Goal: Information Seeking & Learning: Learn about a topic

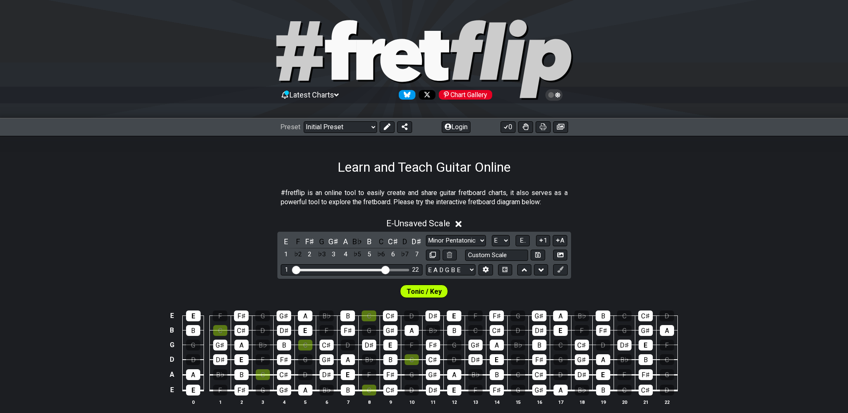
select select "Major / [PERSON_NAME]"
select select "E"
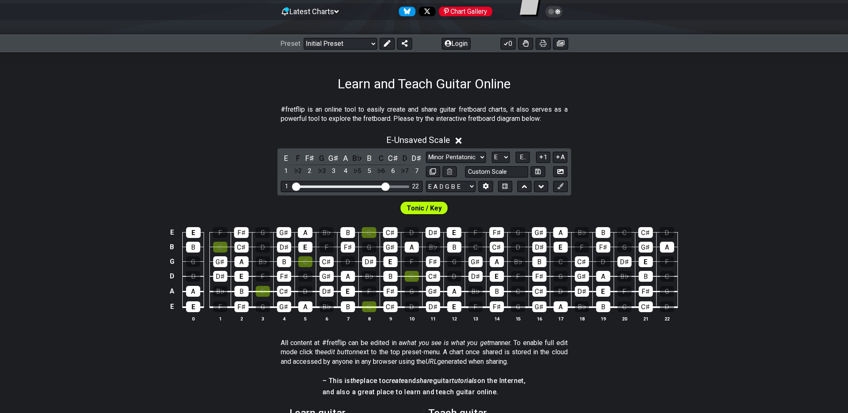
click at [339, 13] on icon at bounding box center [336, 12] width 5 height 8
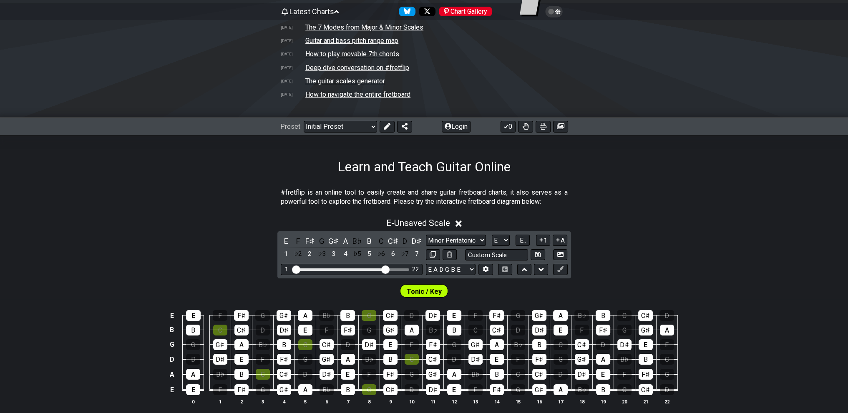
click at [152, 249] on div "E - Unsaved Scale E F F♯ G G♯ A B♭ B C C♯ D D♯ 1 ♭2 2 ♭3 3 4 ♭5 5 ♭6 6 ♭7 7 Min…" at bounding box center [424, 315] width 848 height 204
click at [339, 83] on td "The guitar scales generator" at bounding box center [345, 81] width 80 height 9
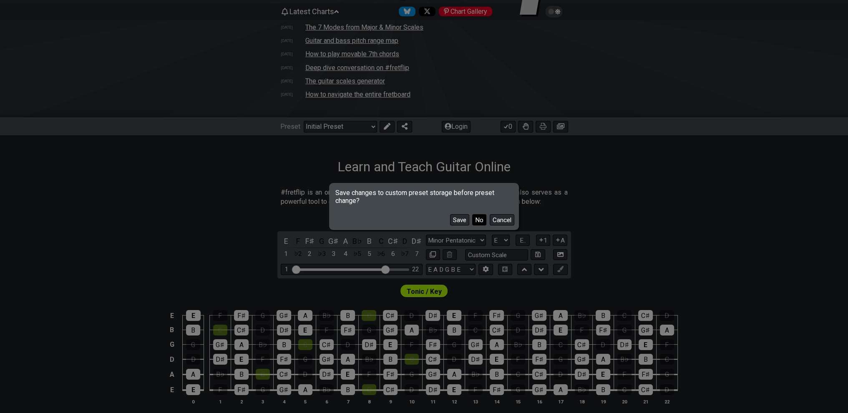
click at [472, 218] on button "No" at bounding box center [479, 219] width 14 height 11
select select "/guitar-scales-generator"
select select "A"
select select "Minor Pentatonic"
select select "A"
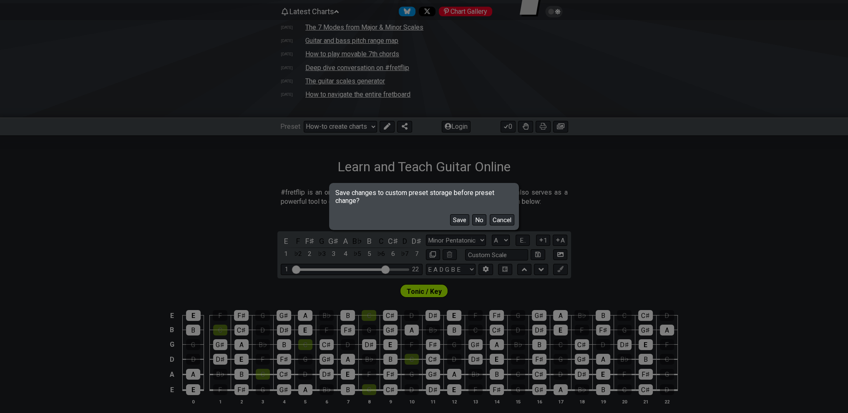
select select "A"
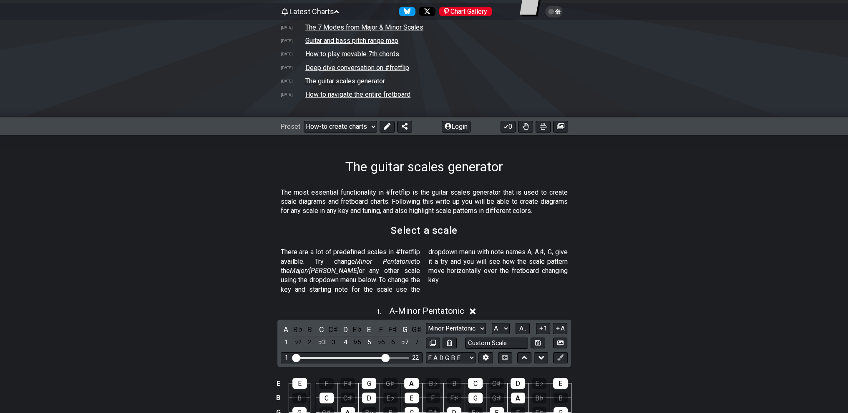
scroll to position [209, 0]
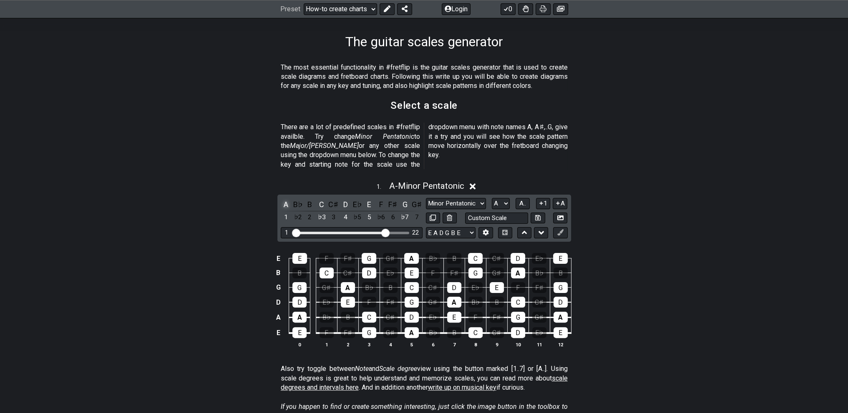
click at [284, 199] on div "A" at bounding box center [286, 204] width 11 height 11
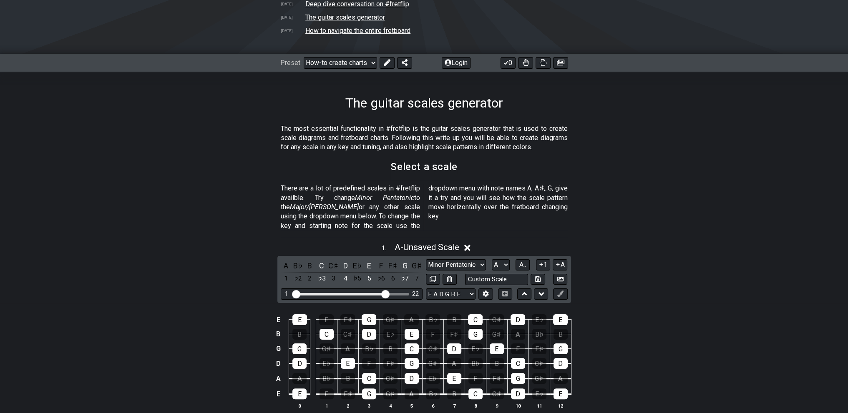
scroll to position [292, 0]
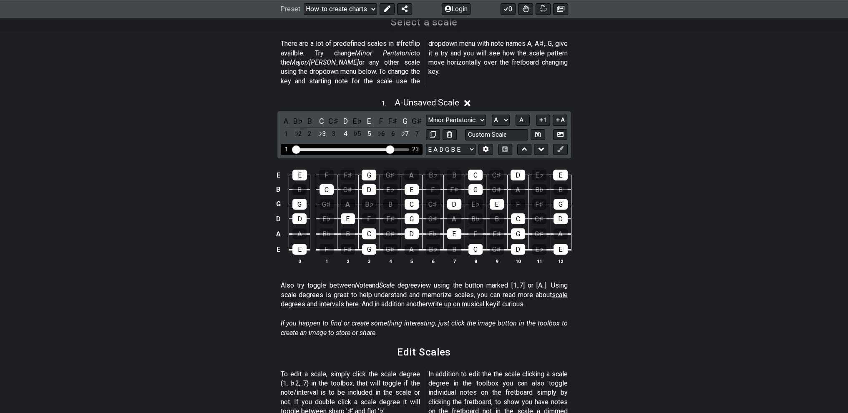
drag, startPoint x: 387, startPoint y: 136, endPoint x: 392, endPoint y: 138, distance: 5.2
click at [392, 149] on input "Visible fret range" at bounding box center [351, 149] width 118 height 0
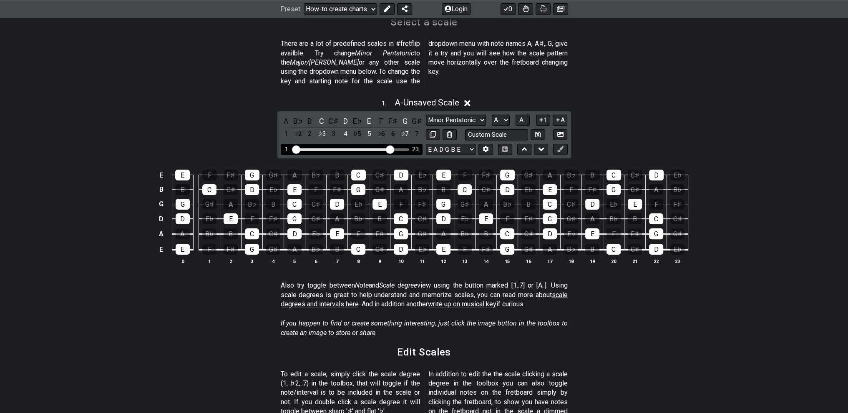
click at [388, 149] on input "Visible fret range" at bounding box center [351, 149] width 118 height 0
drag, startPoint x: 388, startPoint y: 140, endPoint x: 382, endPoint y: 141, distance: 6.4
click at [382, 149] on input "Visible fret range" at bounding box center [351, 149] width 118 height 0
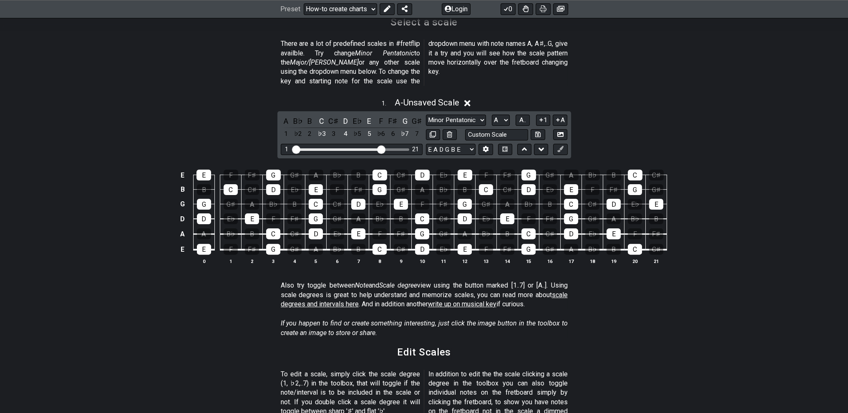
click at [752, 93] on div "1 . A - Unsaved Scale" at bounding box center [424, 101] width 848 height 16
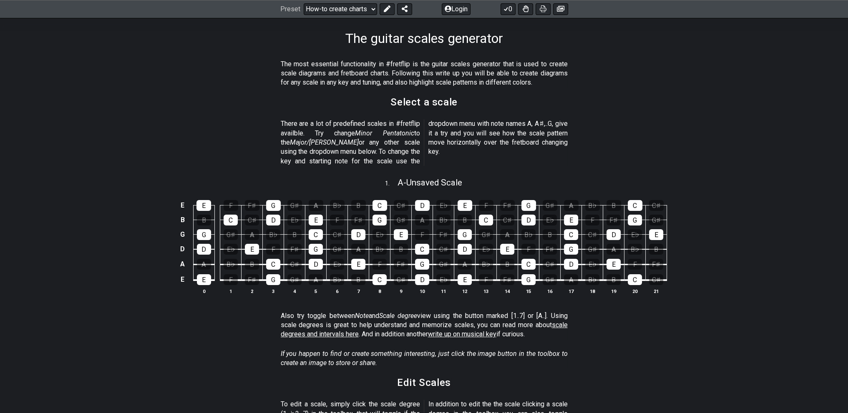
scroll to position [209, 0]
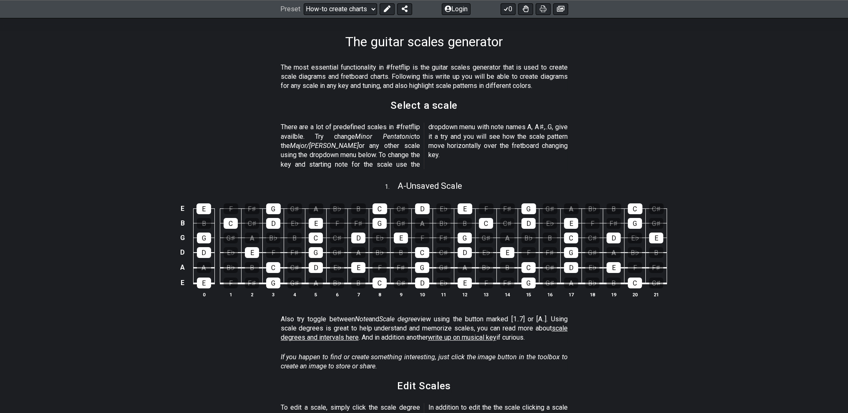
click at [580, 135] on section "There are a lot of predefined scales in #fretflip availble. Try change Minor Pe…" at bounding box center [424, 147] width 848 height 57
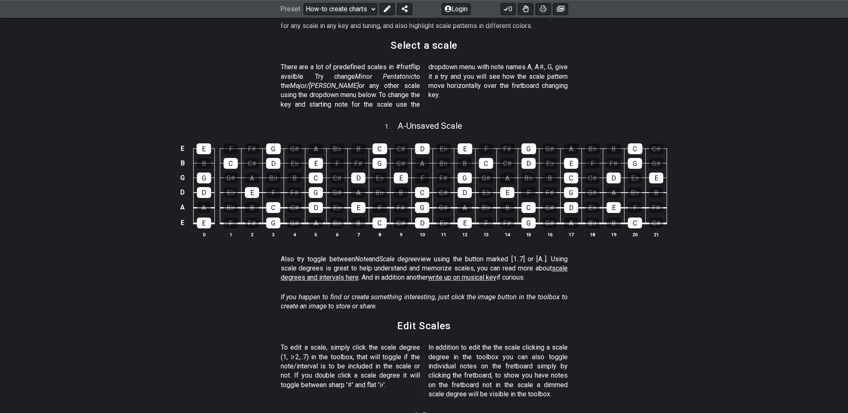
scroll to position [375, 0]
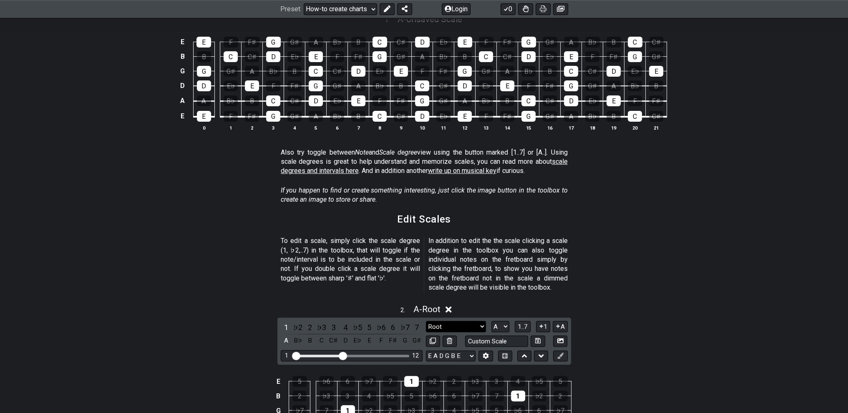
click at [483, 321] on select "Root Root Minor Pentatonic Major Pentatonic Minor Blues Major Blues Major / [PE…" at bounding box center [456, 326] width 60 height 11
select select "Major / [PERSON_NAME]"
click at [426, 321] on select "Root Root Minor Pentatonic Major Pentatonic Minor Blues Major Blues Major / [PE…" at bounding box center [456, 326] width 60 height 11
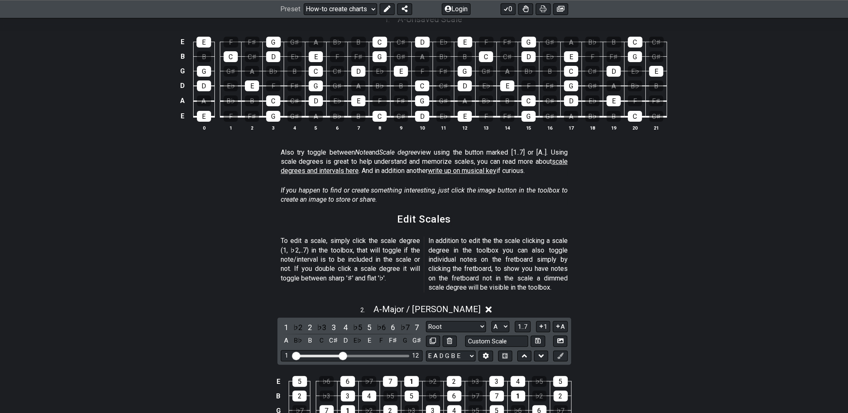
click at [708, 235] on section "To edit a scale, simply click the scale degree (1, ♭2,..7) in the toolbox, that…" at bounding box center [424, 266] width 848 height 66
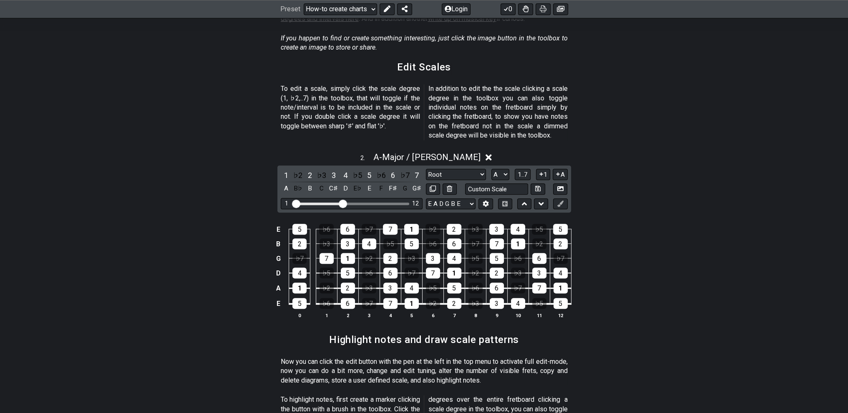
scroll to position [542, 0]
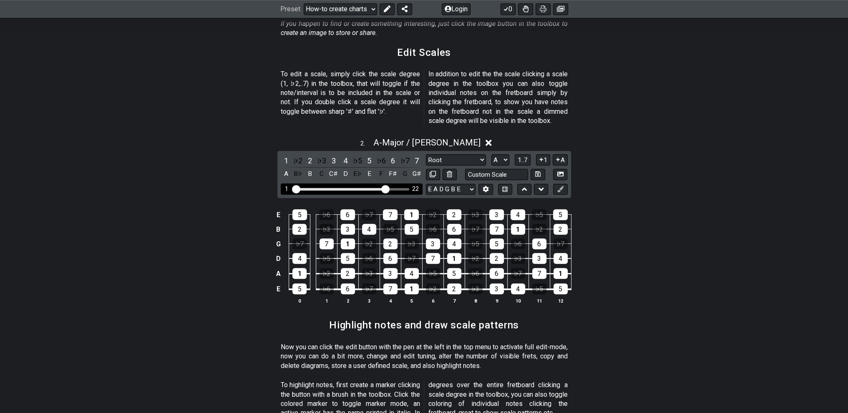
drag, startPoint x: 342, startPoint y: 180, endPoint x: 384, endPoint y: 182, distance: 41.8
click at [384, 188] on input "Visible fret range" at bounding box center [351, 188] width 118 height 0
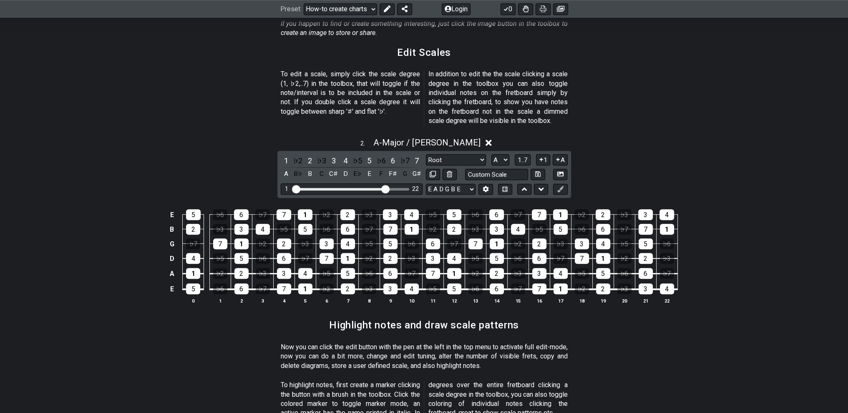
click at [726, 160] on div "2 . A - Major / Ionian 1 ♭2 2 ♭3 3 4 ♭5 5 ♭6 6 ♭7 7 A B♭ B C C♯ D E♭ E F F♯ G G…" at bounding box center [424, 224] width 848 height 183
click at [503, 154] on select "A♭ A A♯ B♭ B C C♯ D♭ D D♯ E♭ E F F♯ G♭ G G♯" at bounding box center [500, 159] width 18 height 11
click at [523, 156] on span "1..7" at bounding box center [523, 160] width 10 height 8
click at [523, 156] on span "..." at bounding box center [523, 160] width 4 height 8
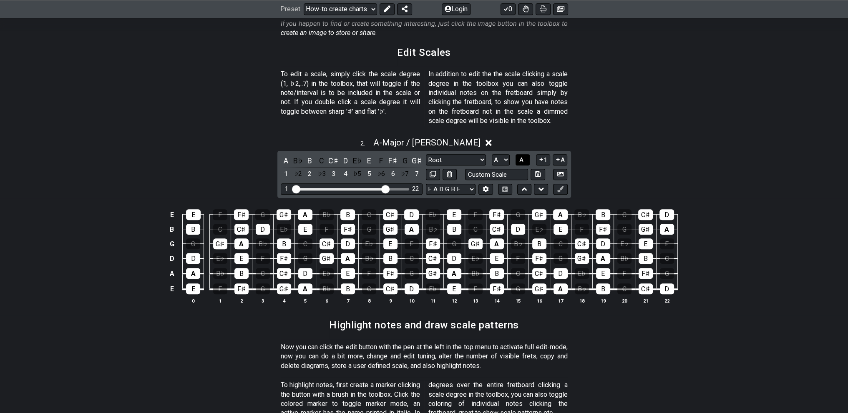
click at [523, 156] on span "A.." at bounding box center [522, 160] width 7 height 8
click at [523, 156] on span "1..7" at bounding box center [523, 160] width 10 height 8
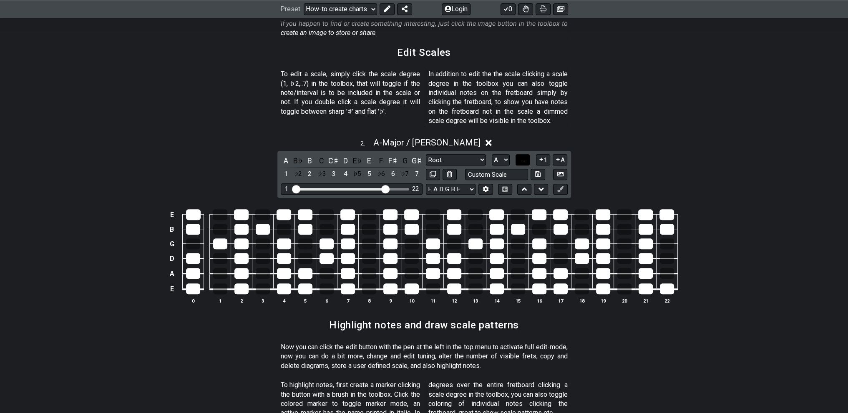
click at [523, 156] on span "..." at bounding box center [523, 160] width 4 height 8
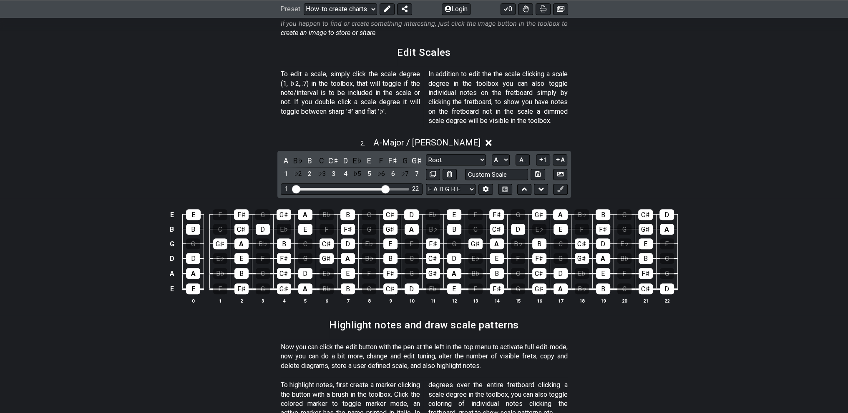
click at [728, 171] on div "2 . A - Major / Ionian A B♭ B C C♯ D E♭ E F F♯ G G♯ 1 ♭2 2 ♭3 3 4 ♭5 5 ♭6 6 ♭7 …" at bounding box center [424, 224] width 848 height 183
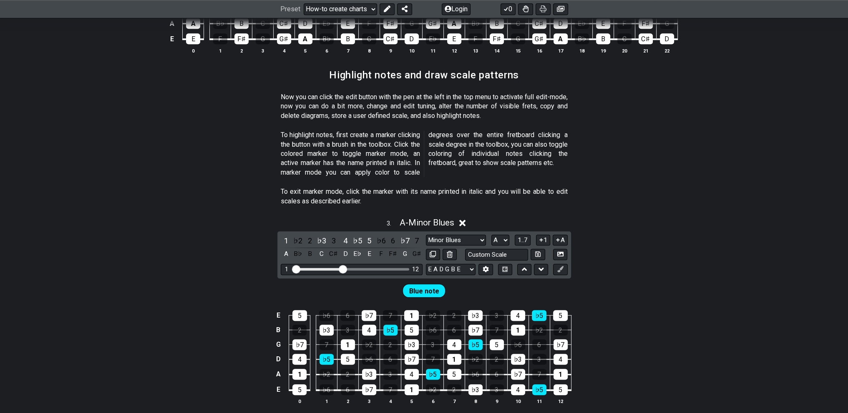
scroll to position [584, 0]
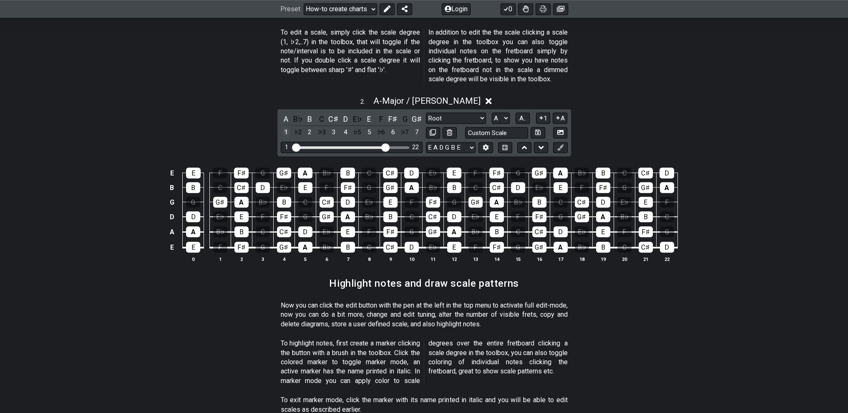
click at [285, 127] on div "1" at bounding box center [286, 132] width 11 height 11
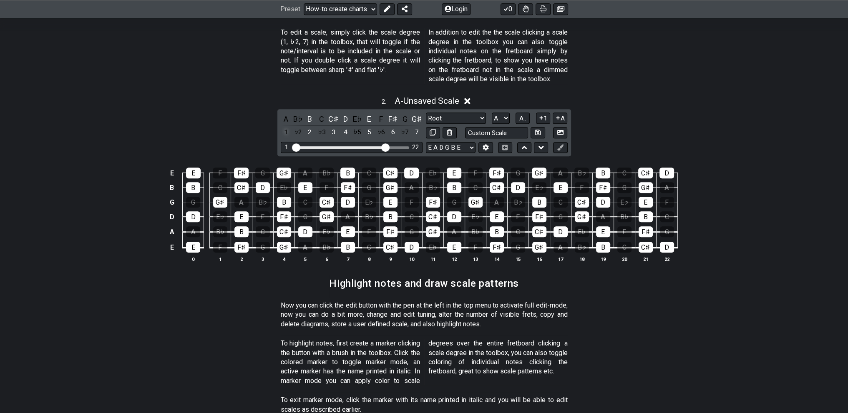
click at [285, 127] on div "1" at bounding box center [286, 132] width 11 height 11
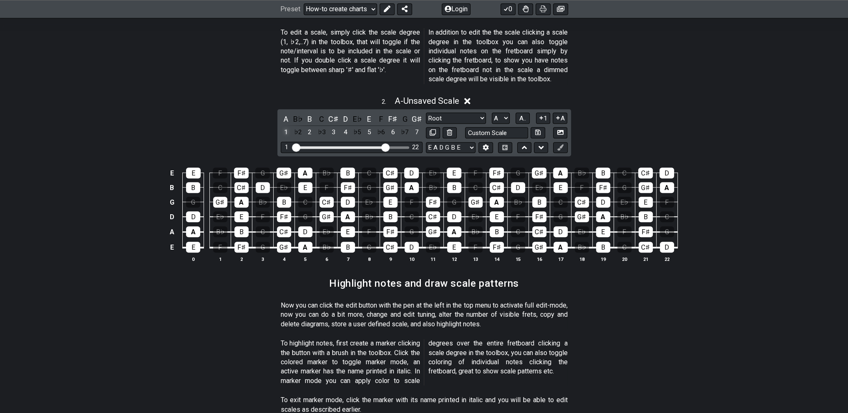
click at [285, 127] on div "1" at bounding box center [286, 132] width 11 height 11
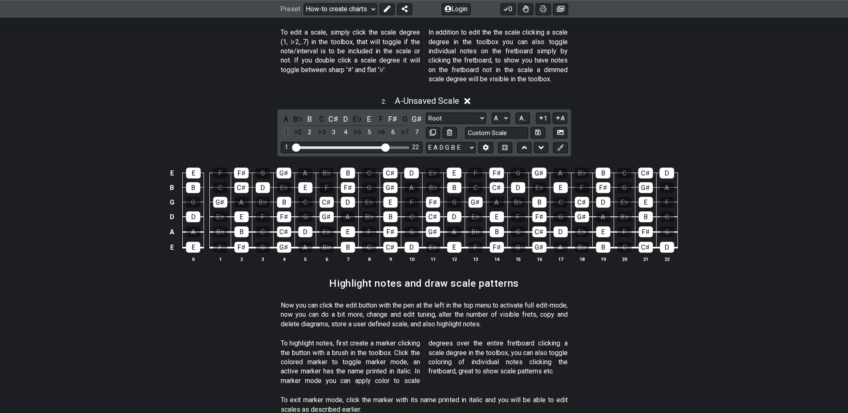
click at [285, 127] on div "1" at bounding box center [286, 132] width 11 height 11
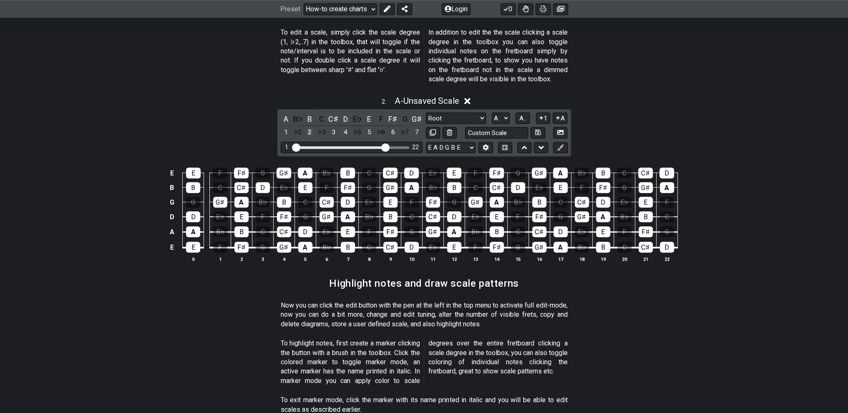
click at [311, 127] on div "2" at bounding box center [309, 132] width 11 height 11
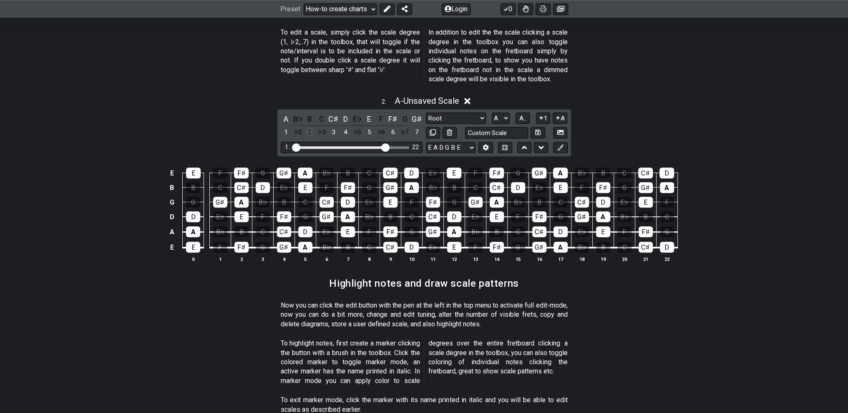
click at [311, 127] on div "2" at bounding box center [309, 132] width 11 height 11
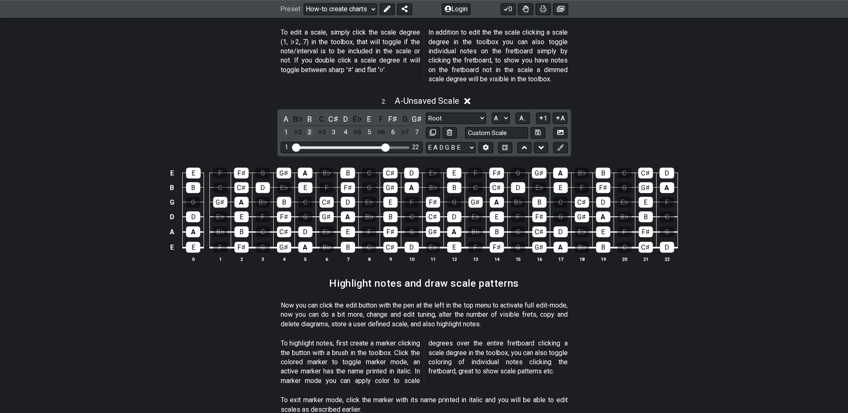
click at [311, 127] on div "2" at bounding box center [309, 132] width 11 height 11
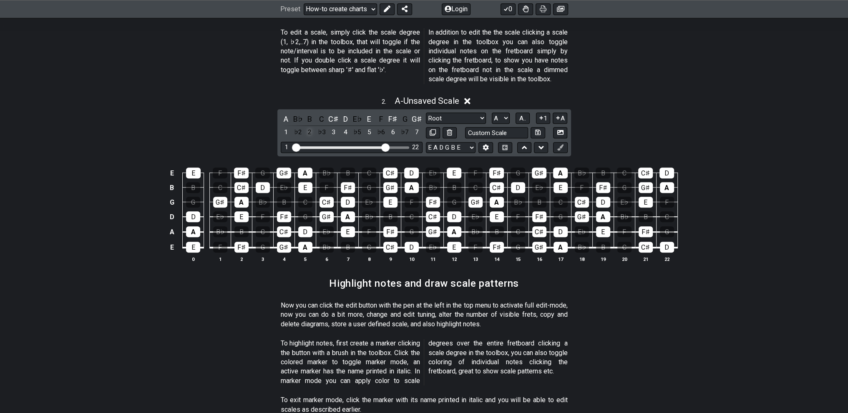
click at [311, 127] on div "2" at bounding box center [309, 132] width 11 height 11
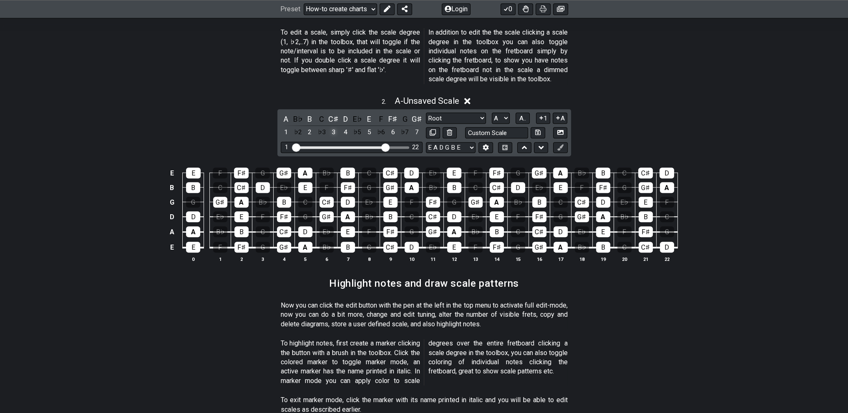
click at [331, 127] on div "3" at bounding box center [333, 132] width 11 height 11
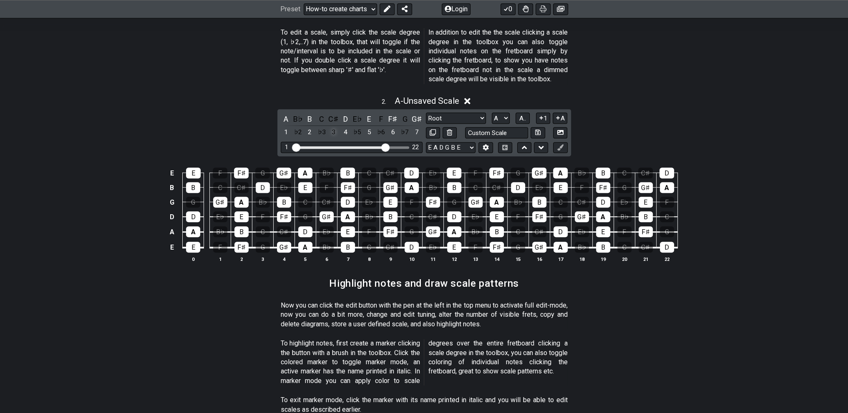
click at [331, 127] on div "3" at bounding box center [333, 132] width 11 height 11
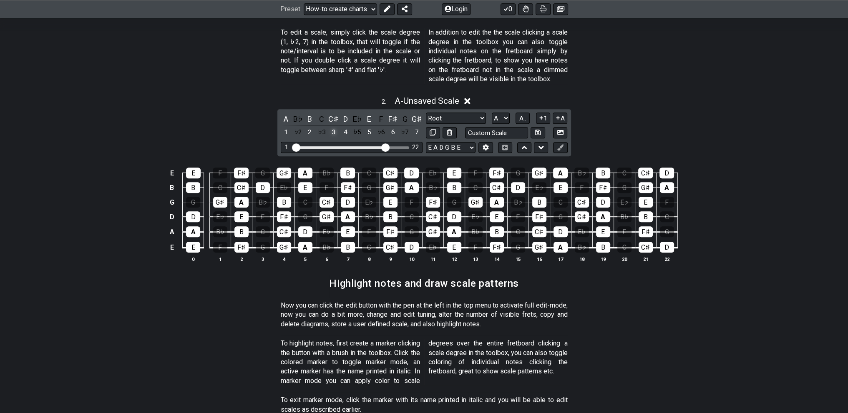
click at [332, 127] on div "3" at bounding box center [333, 132] width 11 height 11
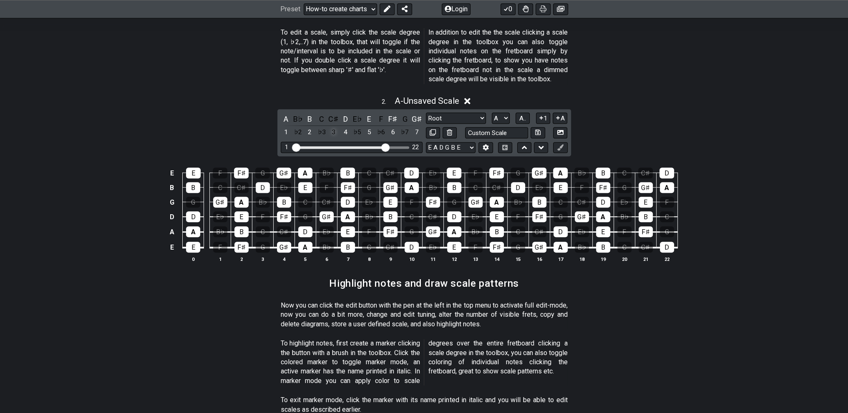
click at [332, 127] on div "3" at bounding box center [333, 132] width 11 height 11
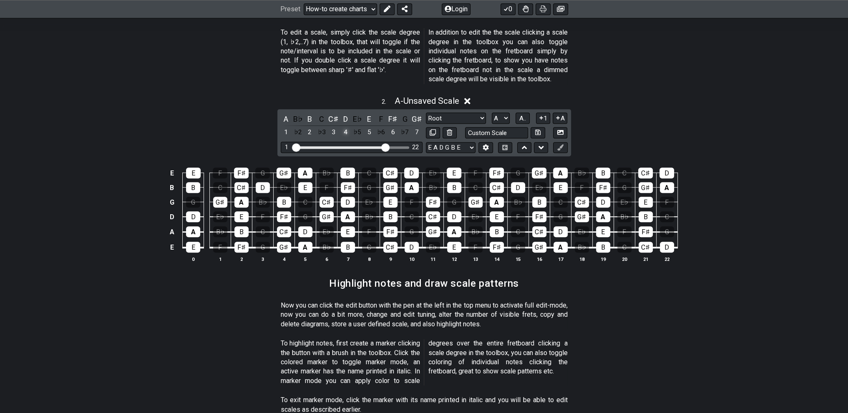
click at [343, 127] on div "4" at bounding box center [345, 132] width 11 height 11
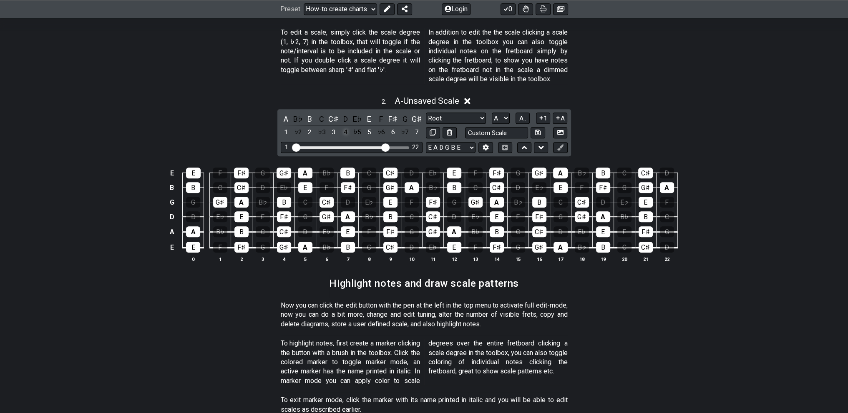
click at [344, 127] on div "4" at bounding box center [345, 132] width 11 height 11
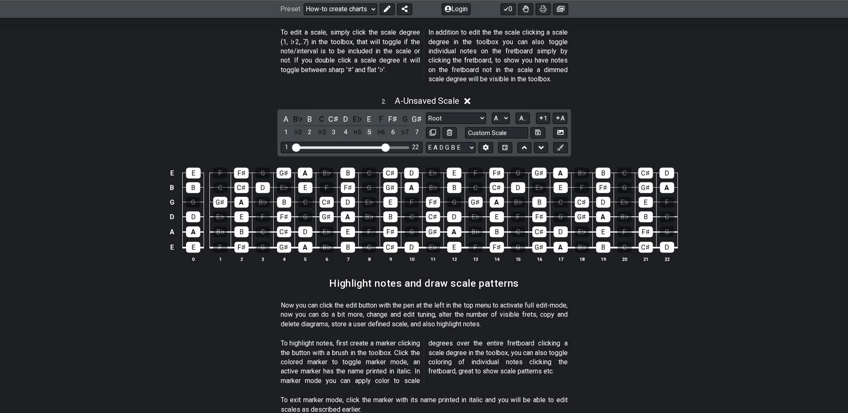
click at [369, 127] on div "5" at bounding box center [369, 132] width 11 height 11
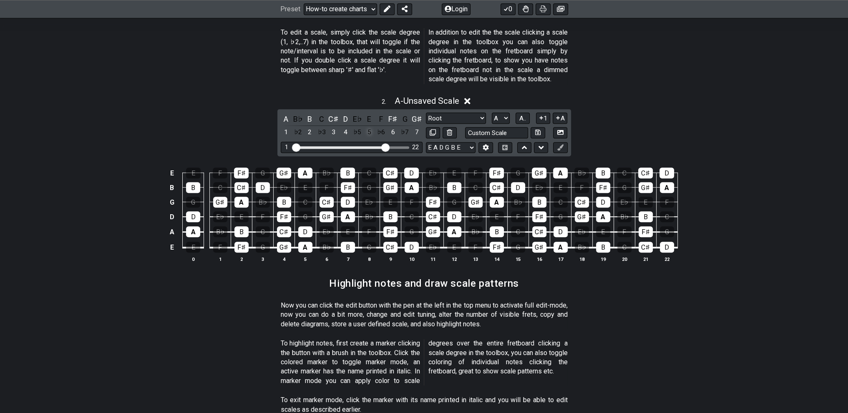
click at [369, 127] on div "5" at bounding box center [369, 132] width 11 height 11
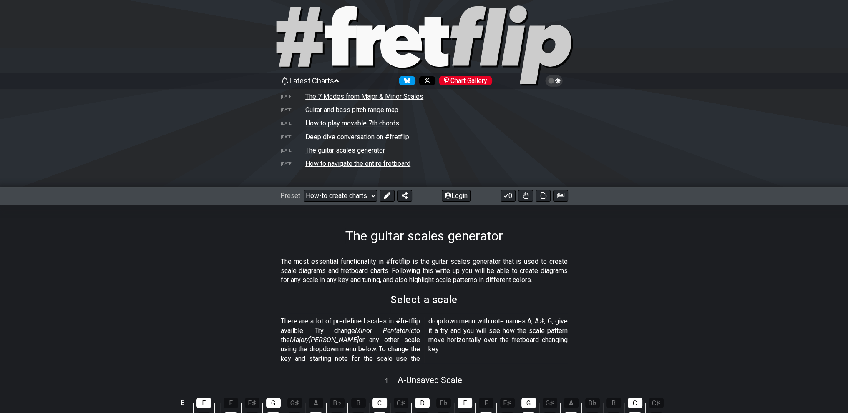
scroll to position [0, 0]
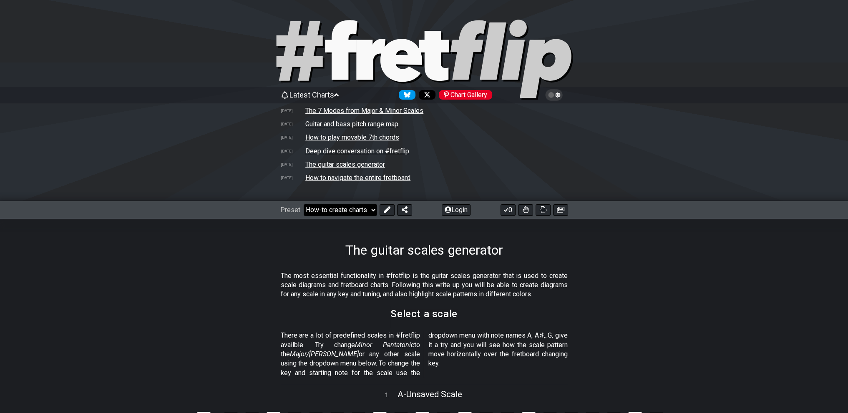
click at [374, 213] on select "Welcome to #fretflip! Initial Preset Custom Preset Minor Pentatonic Major Penta…" at bounding box center [340, 210] width 73 height 12
click at [304, 204] on select "Welcome to #fretflip! Initial Preset Custom Preset Minor Pentatonic Major Penta…" at bounding box center [340, 210] width 73 height 12
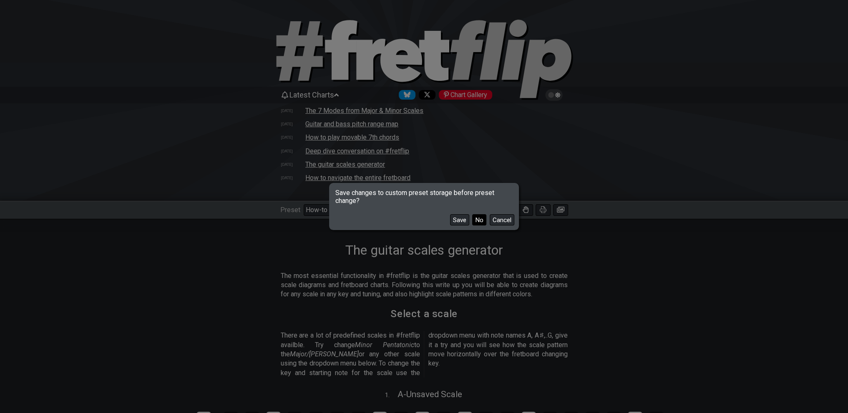
click at [481, 218] on button "No" at bounding box center [479, 219] width 14 height 11
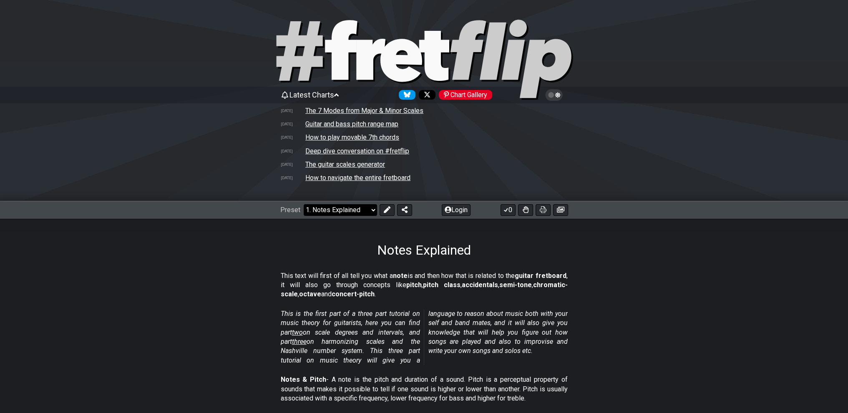
click at [367, 211] on select "Welcome to #fretflip! Initial Preset Custom Preset Minor Pentatonic Major Penta…" at bounding box center [340, 210] width 73 height 12
click at [304, 204] on select "Welcome to #fretflip! Initial Preset Custom Preset Minor Pentatonic Major Penta…" at bounding box center [340, 210] width 73 height 12
select select "/modal-chord-progressions"
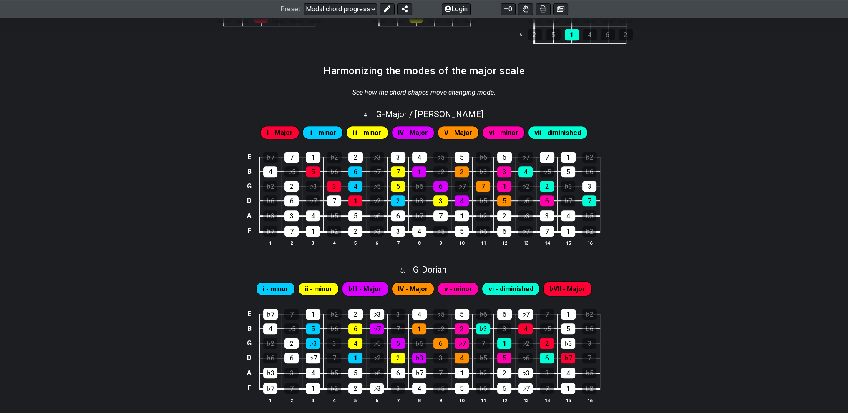
scroll to position [542, 0]
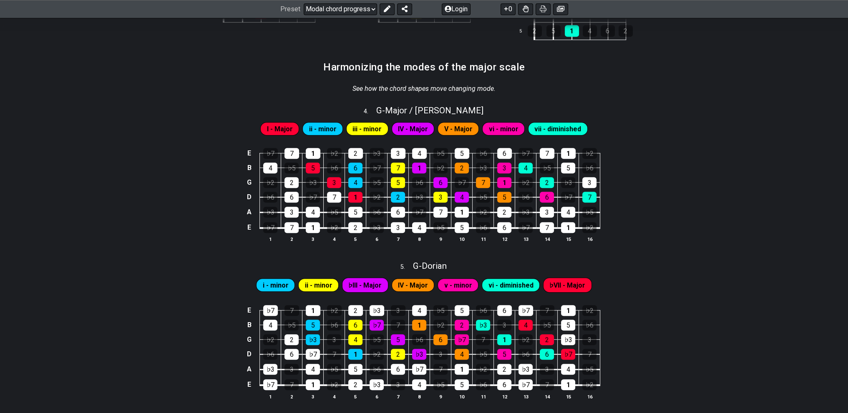
click at [289, 131] on span "I - Major" at bounding box center [280, 129] width 26 height 12
click at [320, 129] on span "ii - minor" at bounding box center [323, 129] width 28 height 12
click at [362, 128] on span "iii - minor" at bounding box center [366, 129] width 29 height 12
click at [407, 126] on span "IV - Major" at bounding box center [413, 129] width 30 height 12
click at [480, 130] on div "I - Major ii - minor iii - minor IV - Major V - Major vi - minor vii - diminish…" at bounding box center [424, 129] width 330 height 17
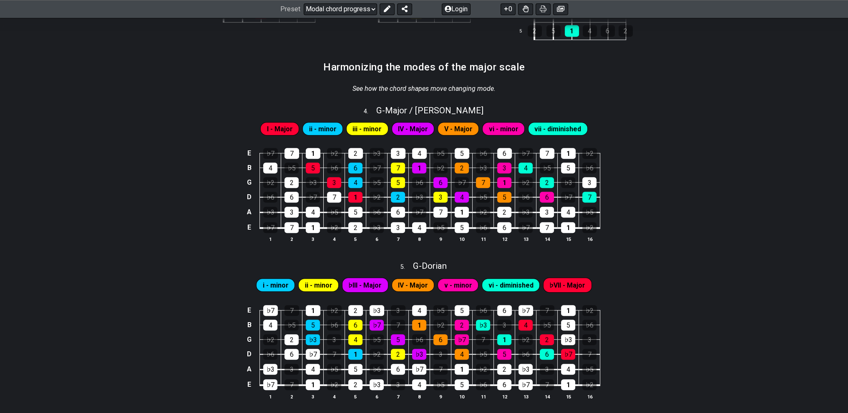
scroll to position [834, 0]
